Goal: Information Seeking & Learning: Learn about a topic

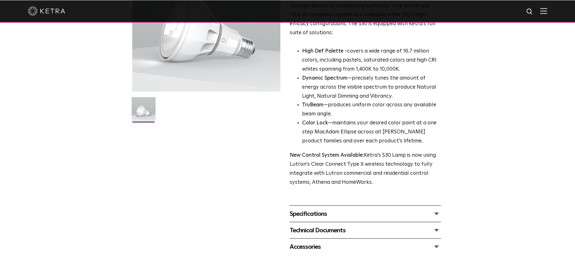
scroll to position [127, 0]
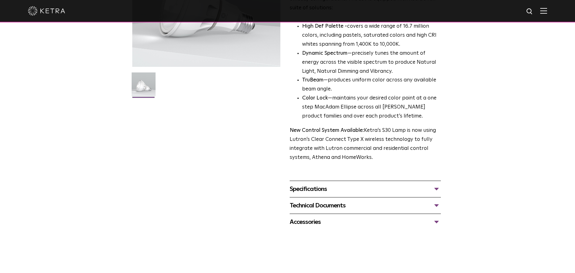
click at [352, 189] on div "Specifications" at bounding box center [365, 189] width 151 height 10
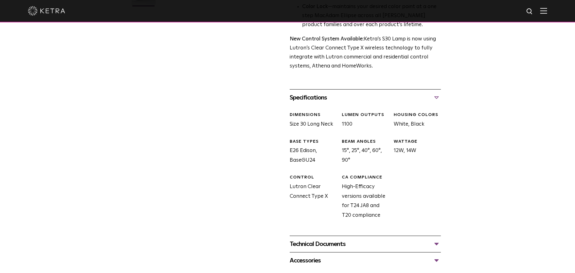
scroll to position [253, 0]
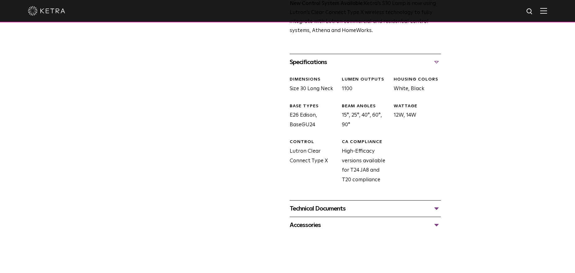
click at [354, 202] on div "Technical Documents S30 Specification Sheet S30 Installation Guide S30 Accessor…" at bounding box center [365, 208] width 151 height 16
click at [357, 208] on div "Technical Documents" at bounding box center [365, 208] width 151 height 10
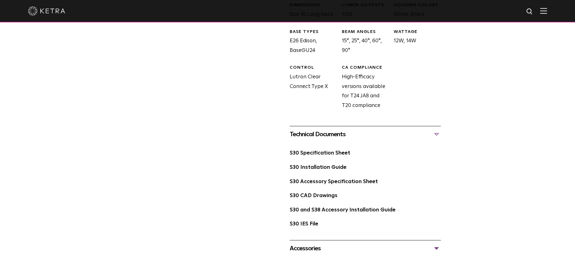
scroll to position [349, 0]
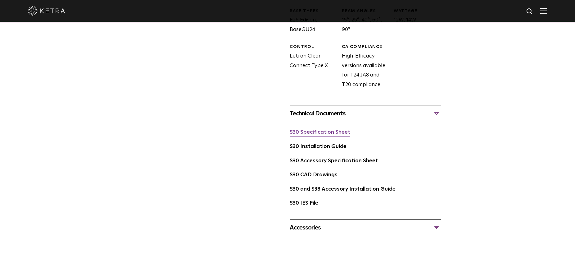
click at [337, 132] on link "S30 Specification Sheet" at bounding box center [320, 132] width 61 height 5
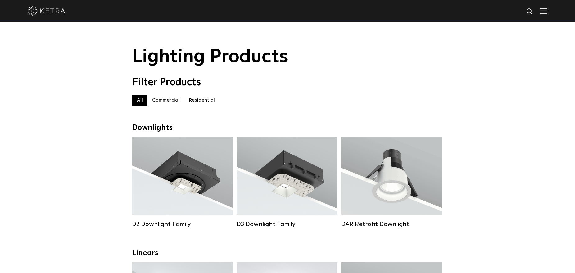
click at [193, 103] on label "Residential" at bounding box center [201, 99] width 35 height 11
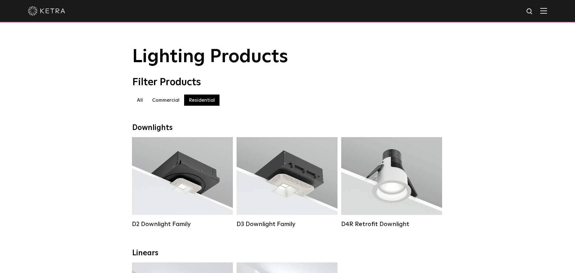
click at [193, 103] on label "Residential" at bounding box center [201, 99] width 35 height 11
click at [57, 10] on img at bounding box center [46, 10] width 37 height 9
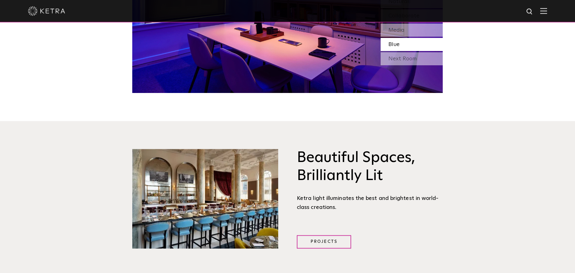
scroll to position [665, 0]
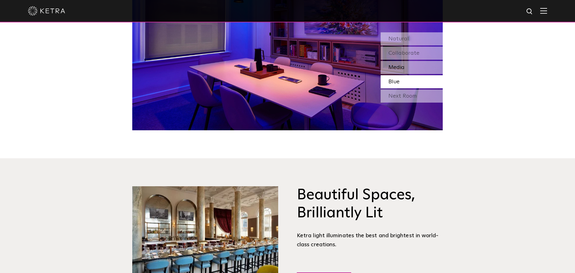
click at [423, 68] on div "Media" at bounding box center [412, 67] width 62 height 13
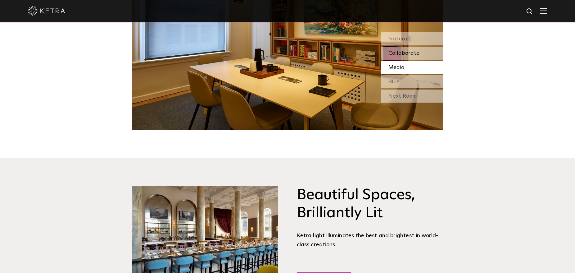
click at [414, 56] on span "Collaborate" at bounding box center [404, 53] width 31 height 6
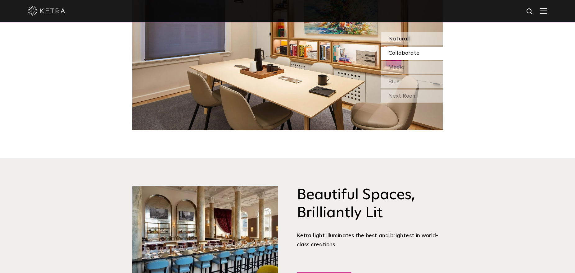
click at [414, 41] on div "Natural" at bounding box center [412, 38] width 62 height 13
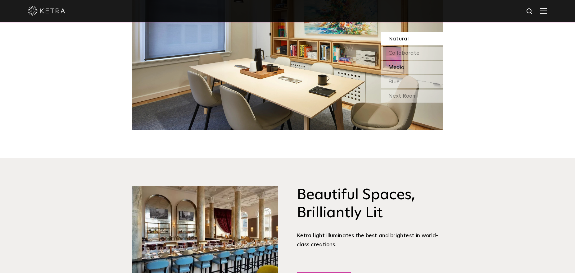
click at [414, 69] on div "Media" at bounding box center [412, 67] width 62 height 13
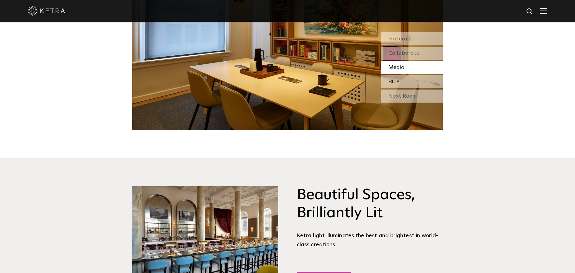
click at [414, 81] on div "Blue" at bounding box center [412, 81] width 62 height 13
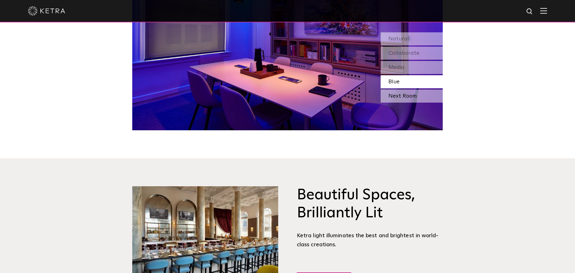
click at [413, 97] on div "Next Room" at bounding box center [412, 95] width 62 height 13
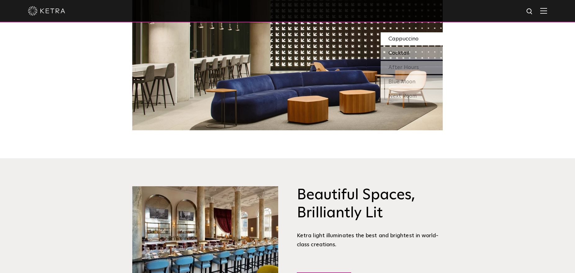
click at [408, 53] on span "Cocktail" at bounding box center [399, 53] width 21 height 6
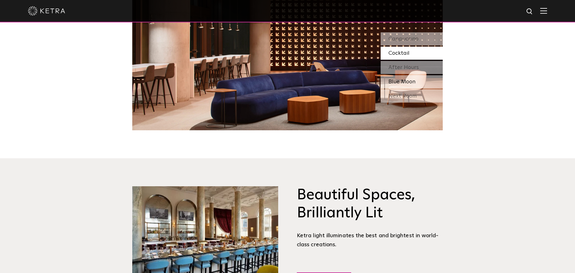
click at [409, 87] on div "Blue Moon" at bounding box center [412, 81] width 62 height 13
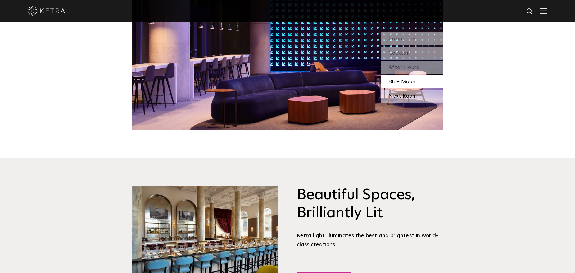
click at [405, 94] on div "Next Room" at bounding box center [412, 95] width 62 height 13
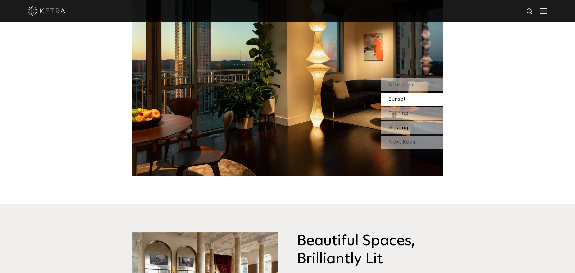
scroll to position [602, 0]
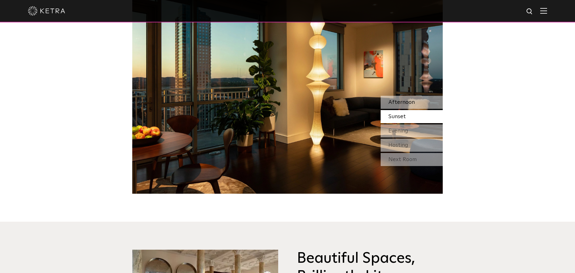
click at [407, 104] on span "Afternoon" at bounding box center [402, 102] width 26 height 6
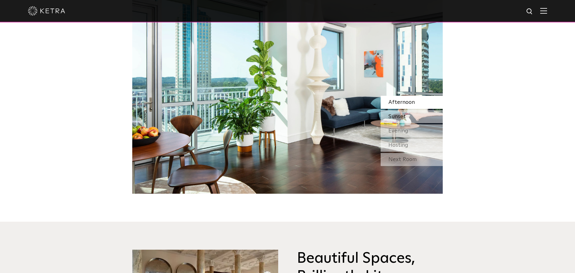
click at [405, 112] on div "Sunset" at bounding box center [412, 116] width 62 height 13
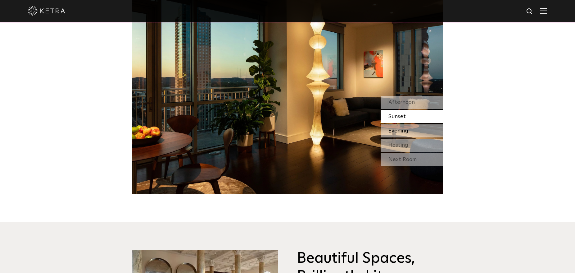
click at [404, 130] on span "Evening" at bounding box center [399, 131] width 20 height 6
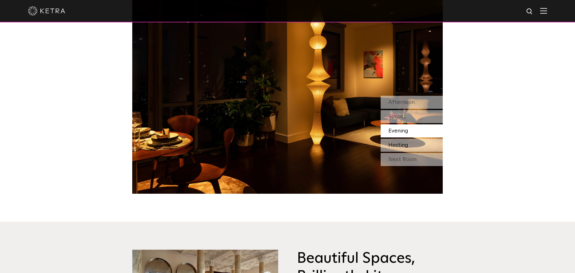
click at [406, 142] on div "Hosting" at bounding box center [412, 145] width 62 height 13
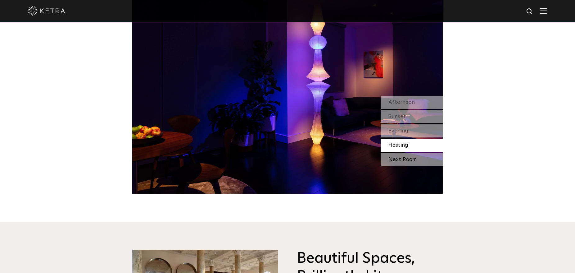
click at [408, 155] on div "Next Room" at bounding box center [412, 159] width 62 height 13
